Goal: Find specific page/section: Find specific page/section

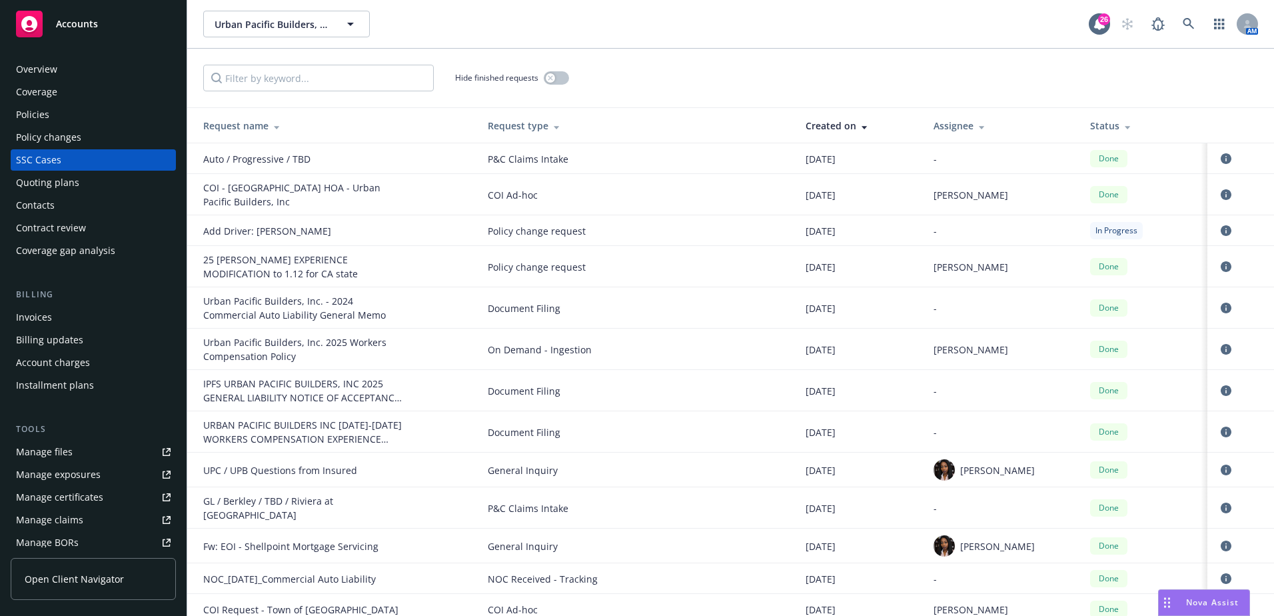
click at [81, 118] on div "Policies" at bounding box center [93, 114] width 155 height 21
